Goal: Information Seeking & Learning: Learn about a topic

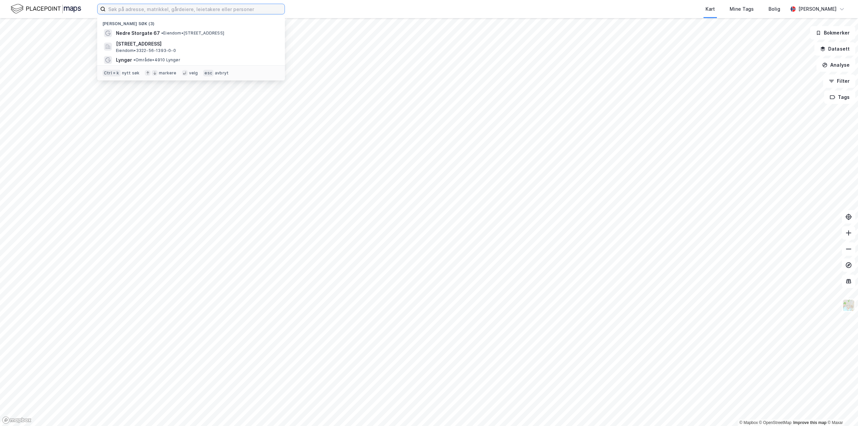
click at [155, 10] on input at bounding box center [195, 9] width 179 height 10
paste input "Utsikten 5"
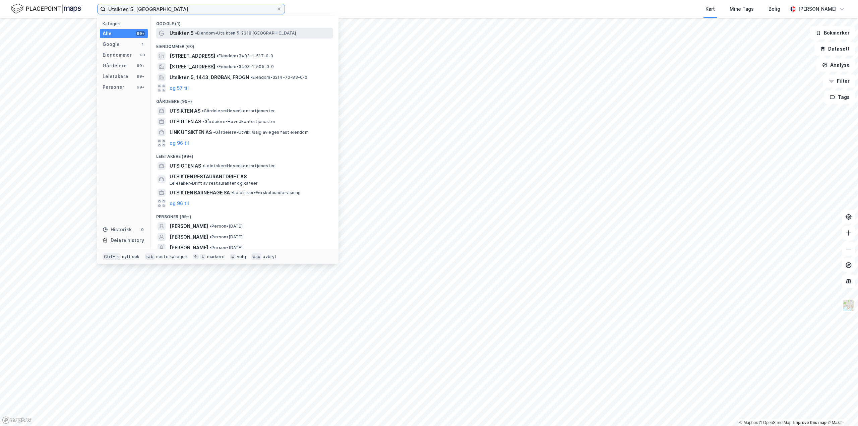
type input "Utsikten 5, [GEOGRAPHIC_DATA]"
click at [198, 29] on div "Utsikten 5 • Eiendom • [STREET_ADDRESS]" at bounding box center [251, 33] width 162 height 8
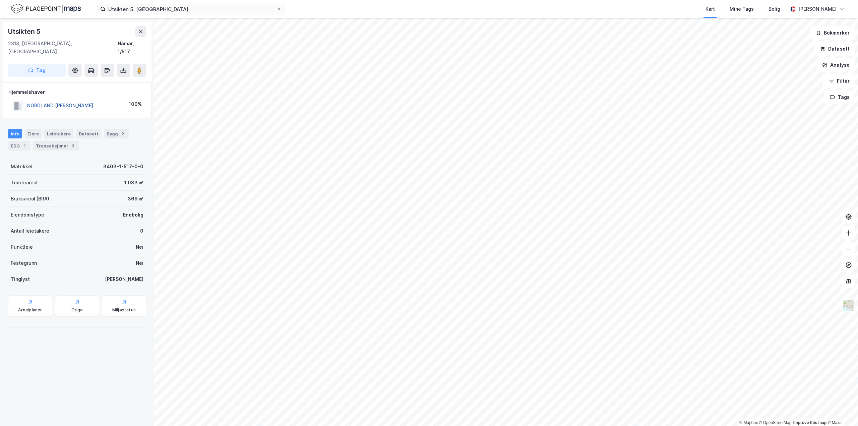
click at [0, 0] on button "NORDLAND [PERSON_NAME]" at bounding box center [0, 0] width 0 height 0
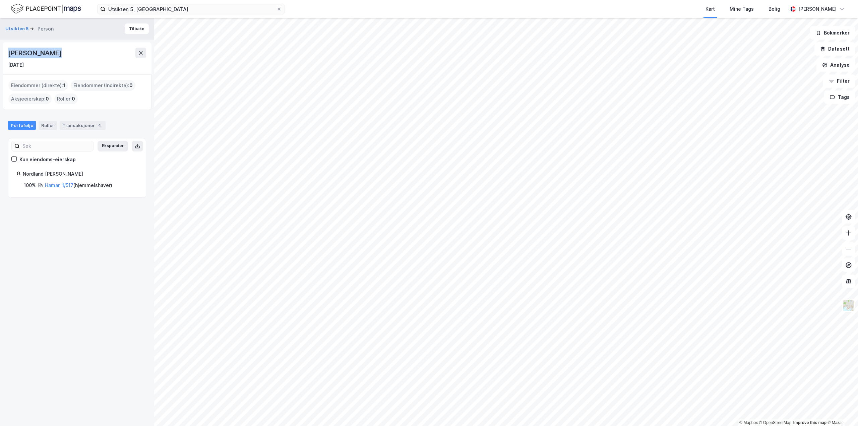
drag, startPoint x: 57, startPoint y: 51, endPoint x: 8, endPoint y: 53, distance: 49.6
click at [8, 53] on div "[PERSON_NAME] [DATE]" at bounding box center [77, 58] width 149 height 32
click at [82, 124] on div "Transaksjoner 4" at bounding box center [83, 125] width 46 height 9
